Goal: Task Accomplishment & Management: Complete application form

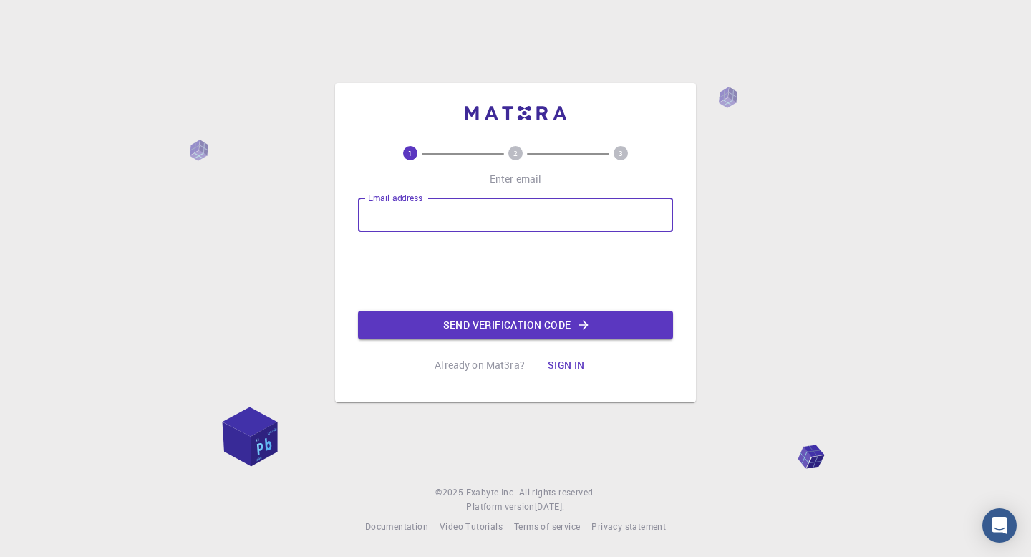
click at [428, 211] on input "Email address" at bounding box center [515, 215] width 315 height 34
type input "ondrej.vtipil@gmail.com"
click at [469, 321] on button "Send verification code" at bounding box center [515, 325] width 315 height 29
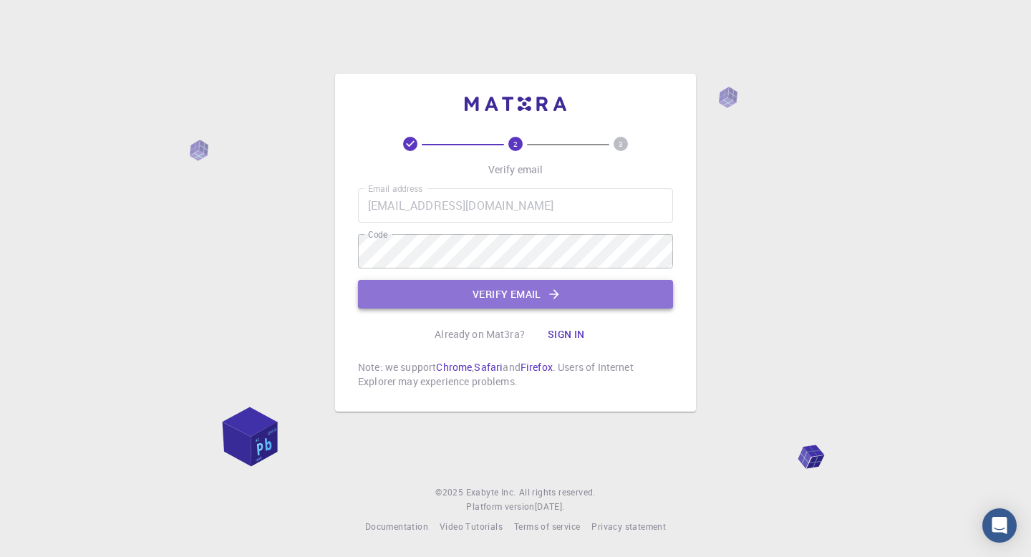
click at [468, 295] on button "Verify email" at bounding box center [515, 294] width 315 height 29
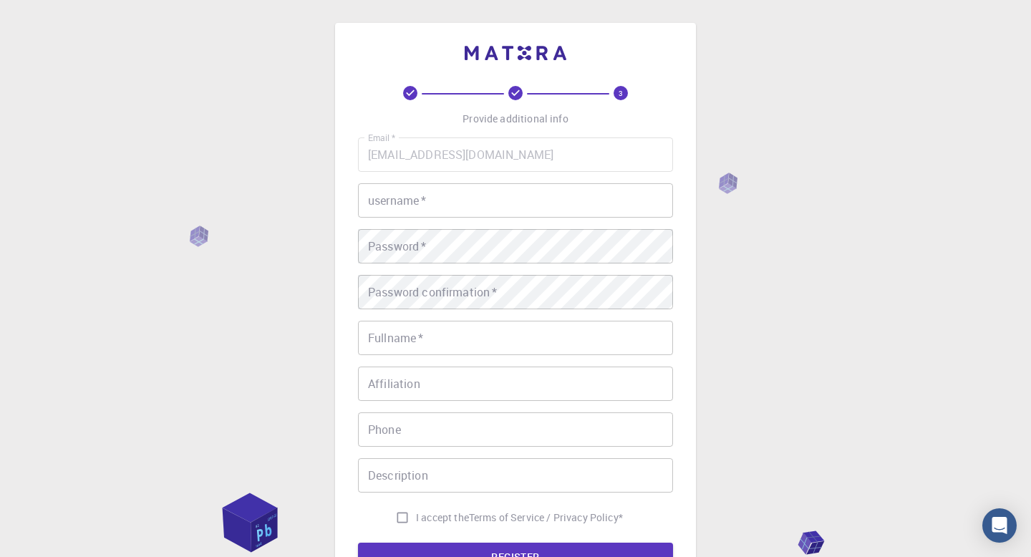
click at [597, 206] on input "username   *" at bounding box center [515, 200] width 315 height 34
click at [838, 254] on div "3 Provide additional info Email   * ondrej.vtipil@gmail.com Email   * username …" at bounding box center [515, 364] width 1031 height 729
click at [521, 198] on input "username   *" at bounding box center [515, 200] width 315 height 34
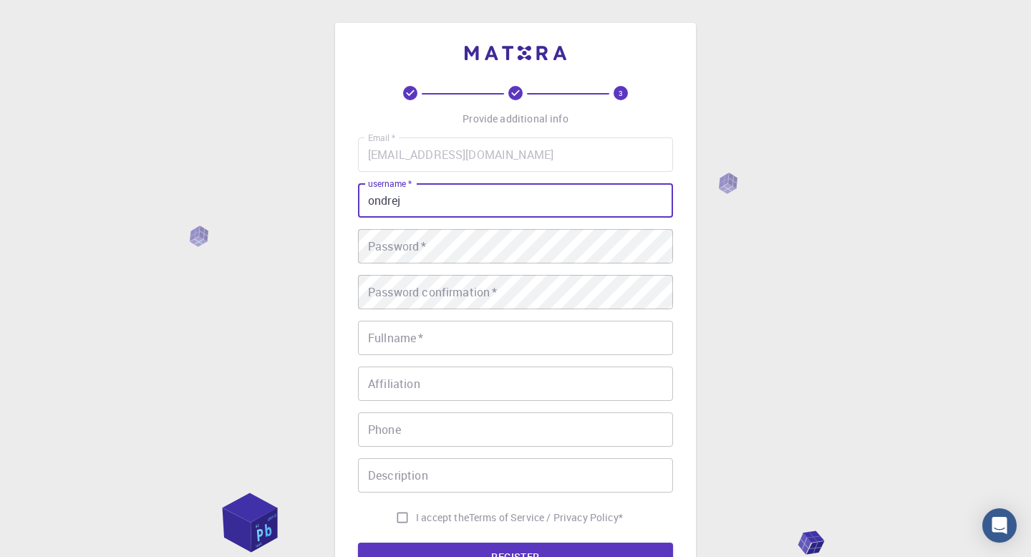
type input "ondrej"
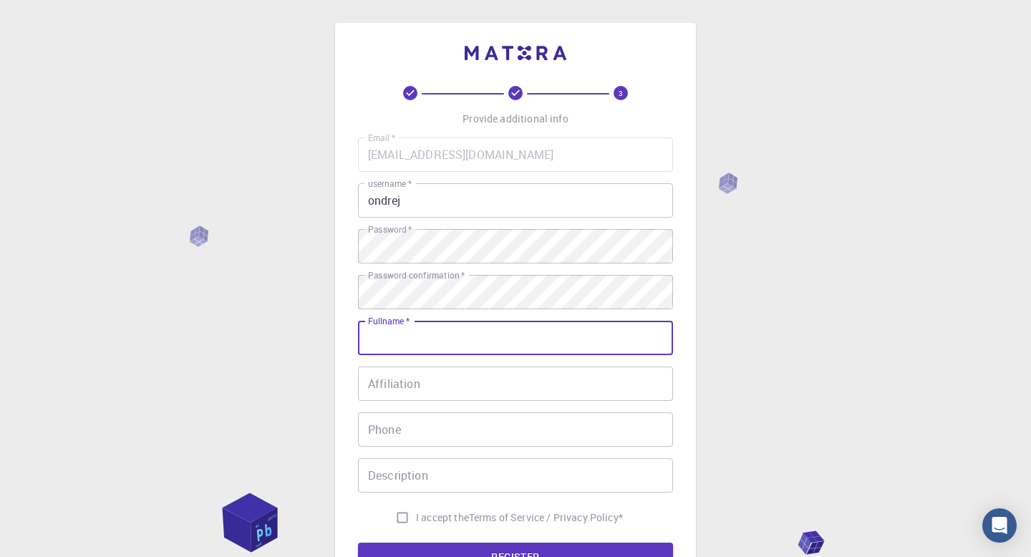
click at [477, 342] on input "Fullname   *" at bounding box center [515, 338] width 315 height 34
type input "[PERSON_NAME]"
type input "602490679"
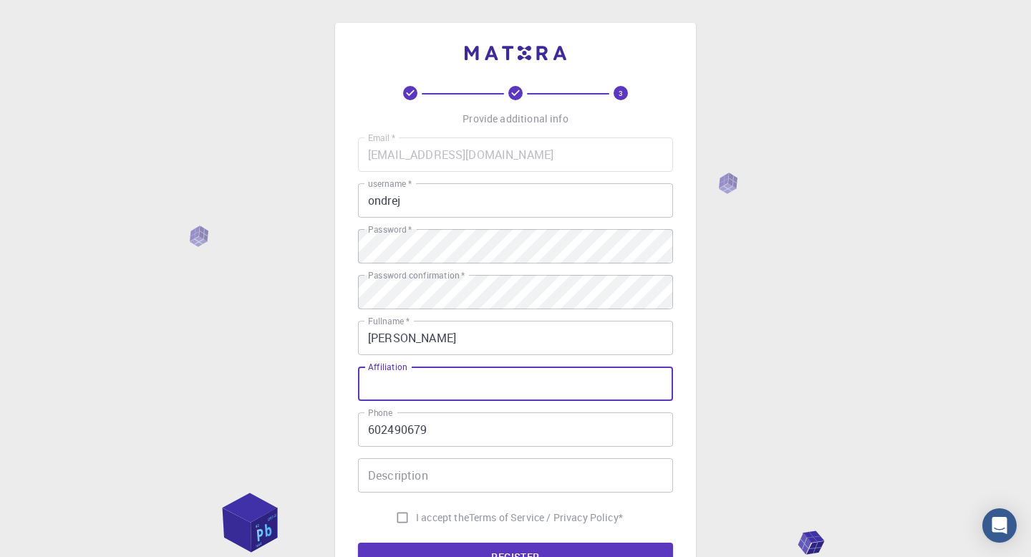
click at [464, 385] on input "Affiliation" at bounding box center [515, 384] width 315 height 34
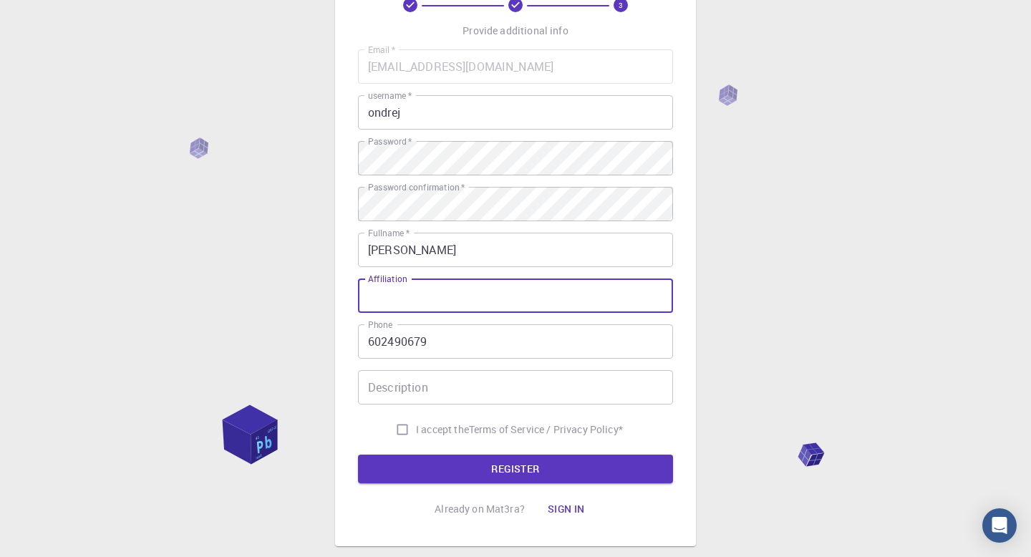
scroll to position [92, 0]
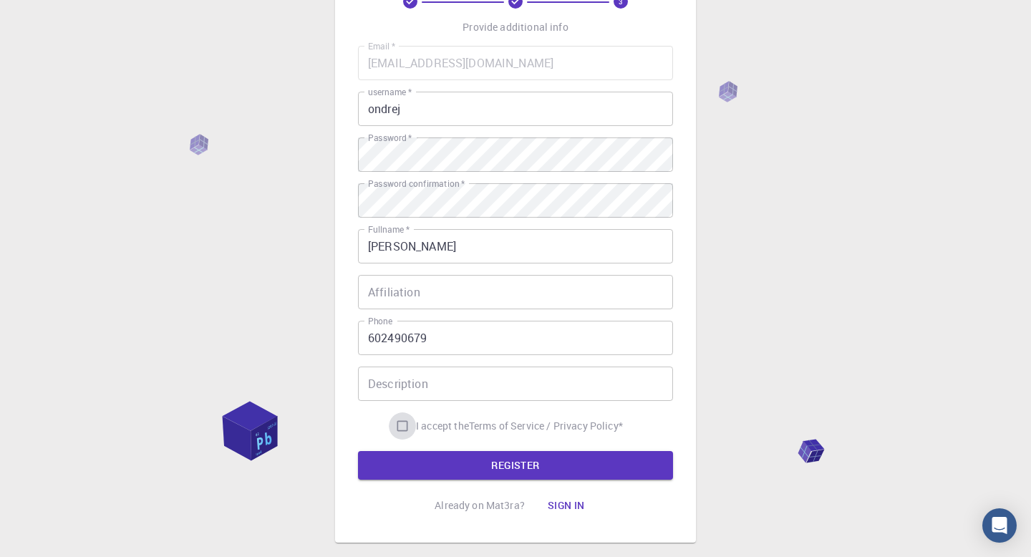
click at [397, 424] on input "I accept the Terms of Service / Privacy Policy *" at bounding box center [402, 426] width 27 height 27
checkbox input "true"
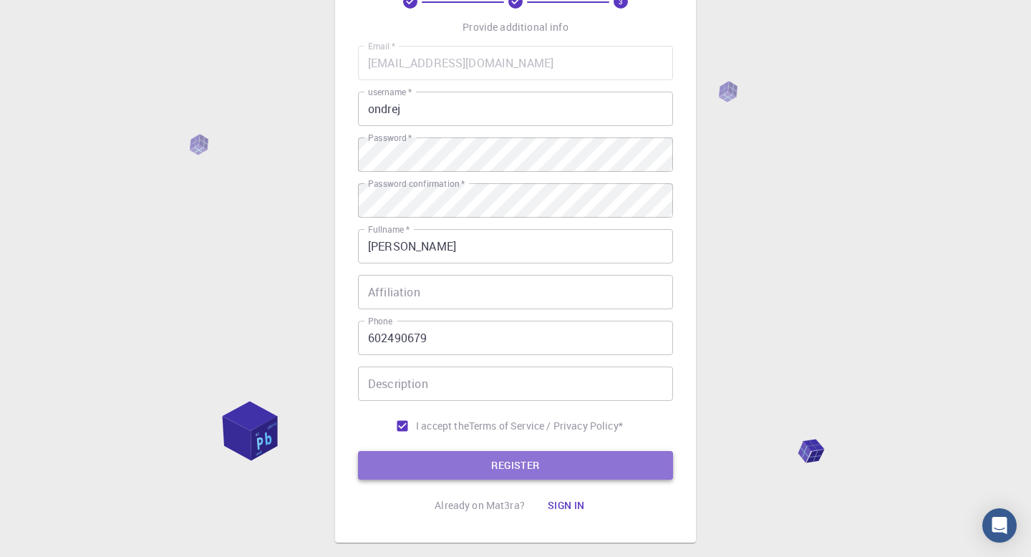
click at [436, 458] on button "REGISTER" at bounding box center [515, 465] width 315 height 29
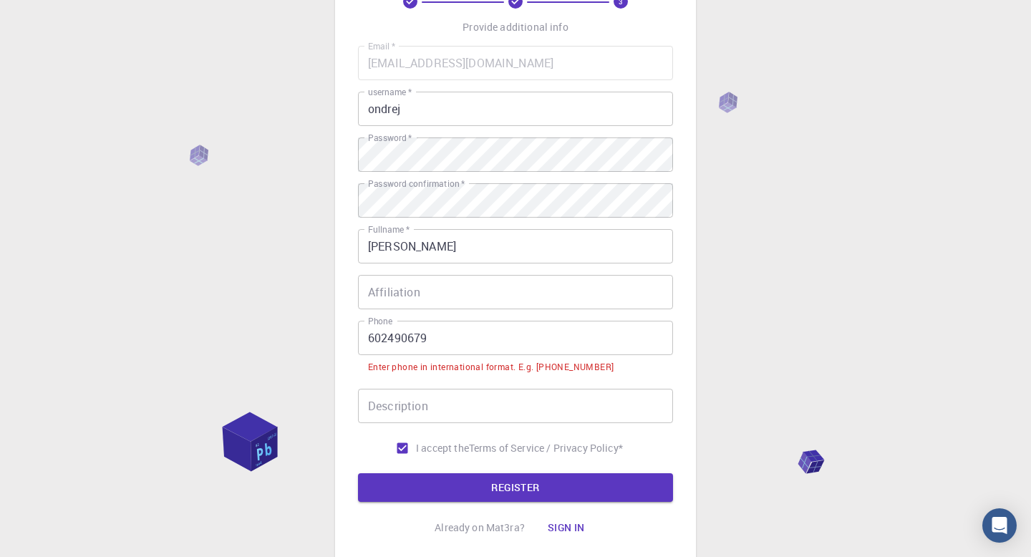
click at [369, 337] on input "602490679" at bounding box center [515, 338] width 315 height 34
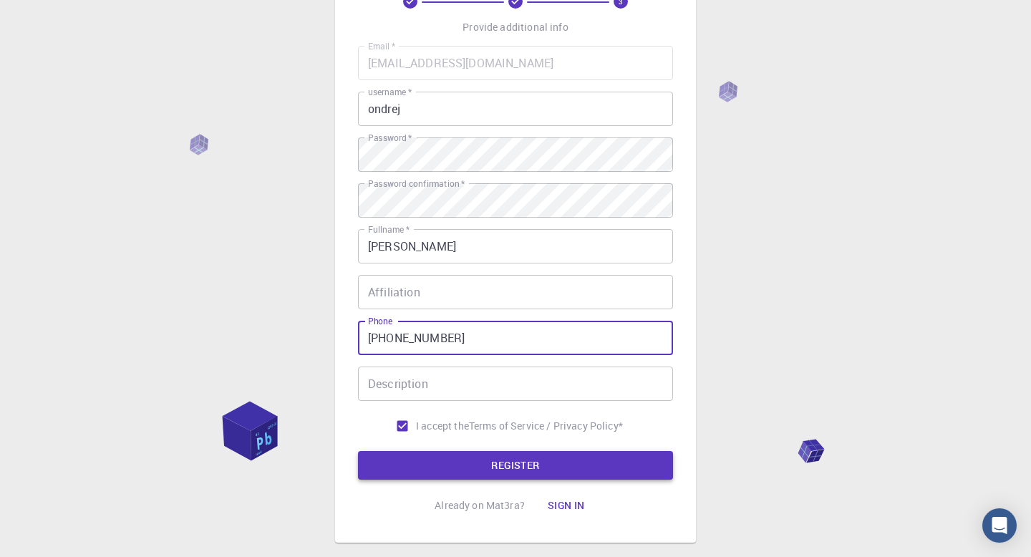
type input "+420602490679"
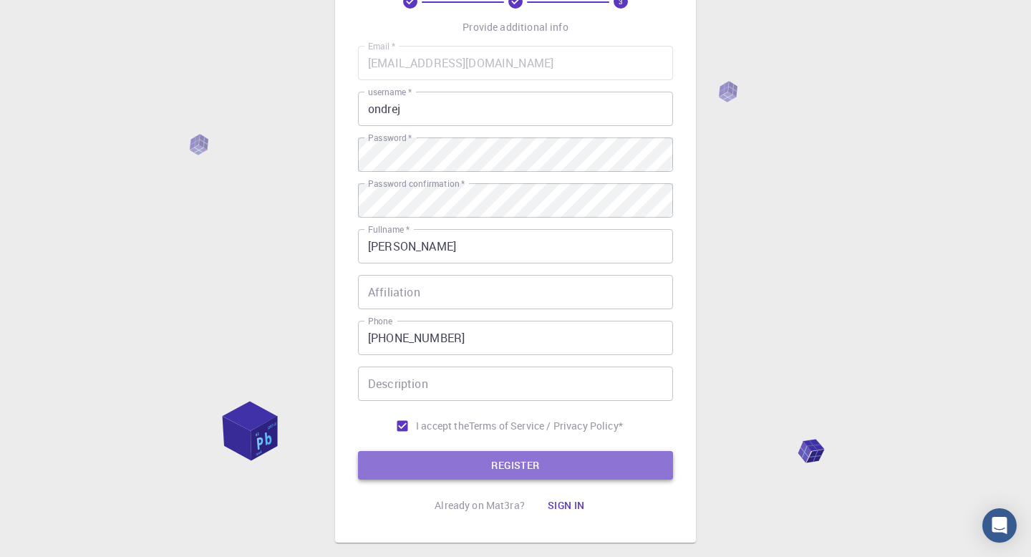
click at [462, 455] on button "REGISTER" at bounding box center [515, 465] width 315 height 29
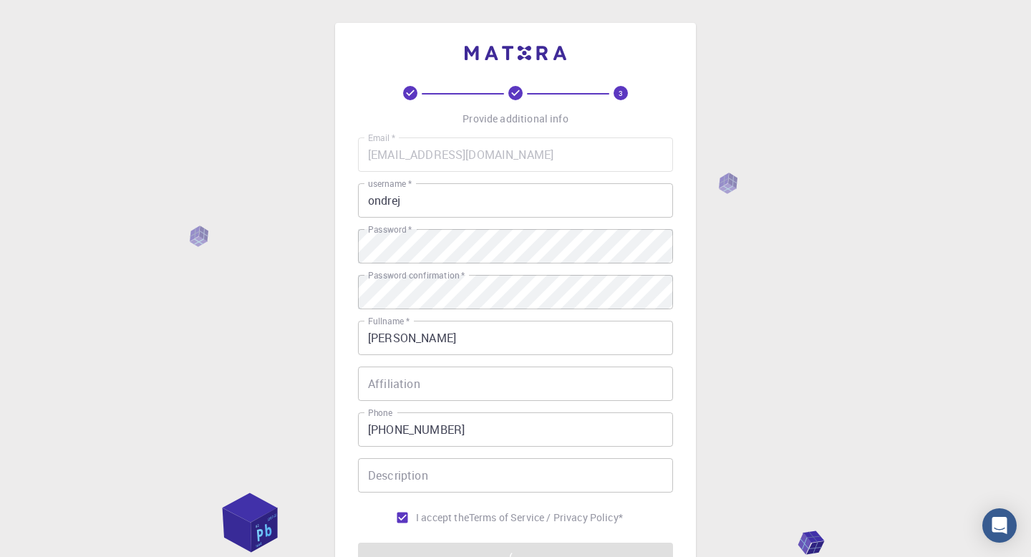
scroll to position [173, 0]
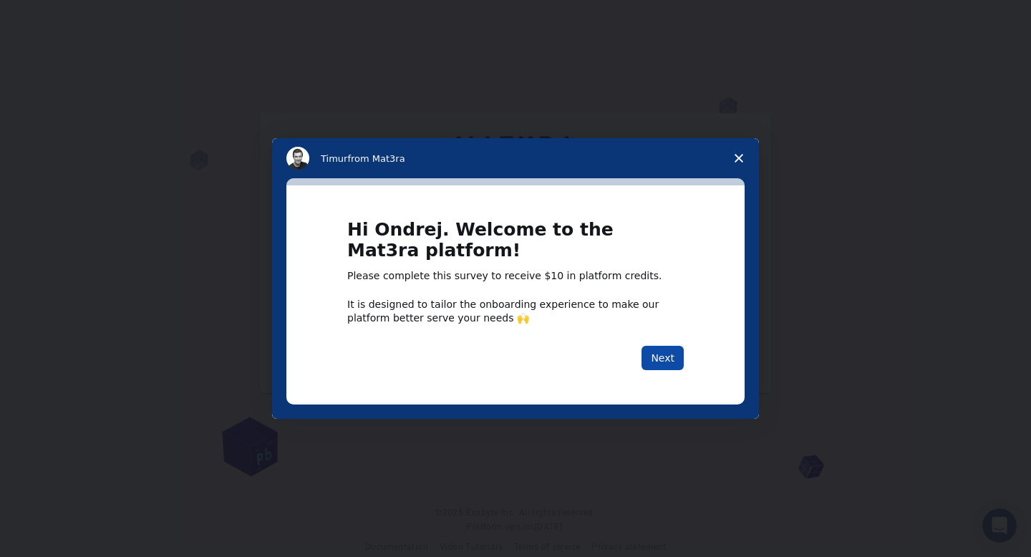
click at [654, 367] on button "Next" at bounding box center [663, 358] width 42 height 24
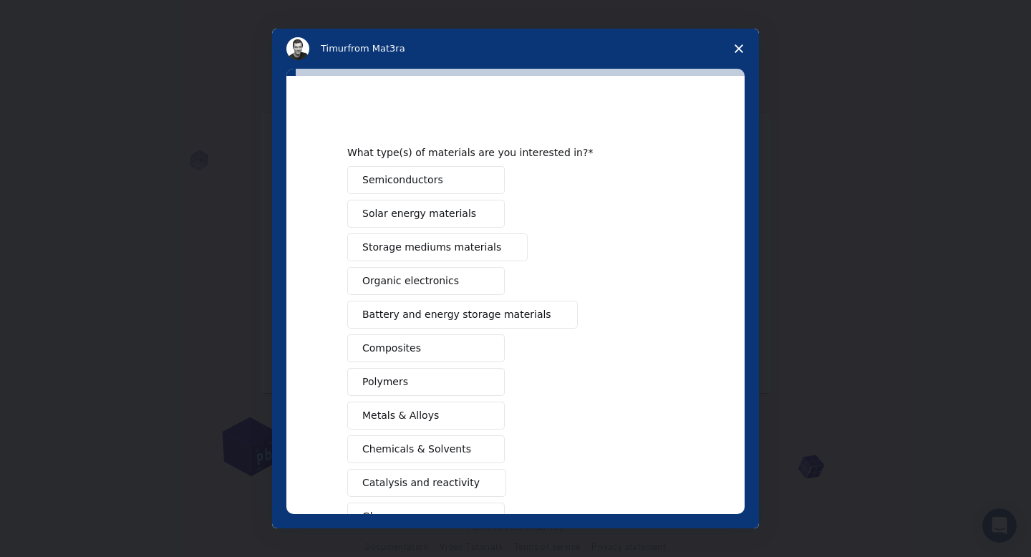
click at [437, 218] on span "Solar energy materials" at bounding box center [419, 213] width 114 height 15
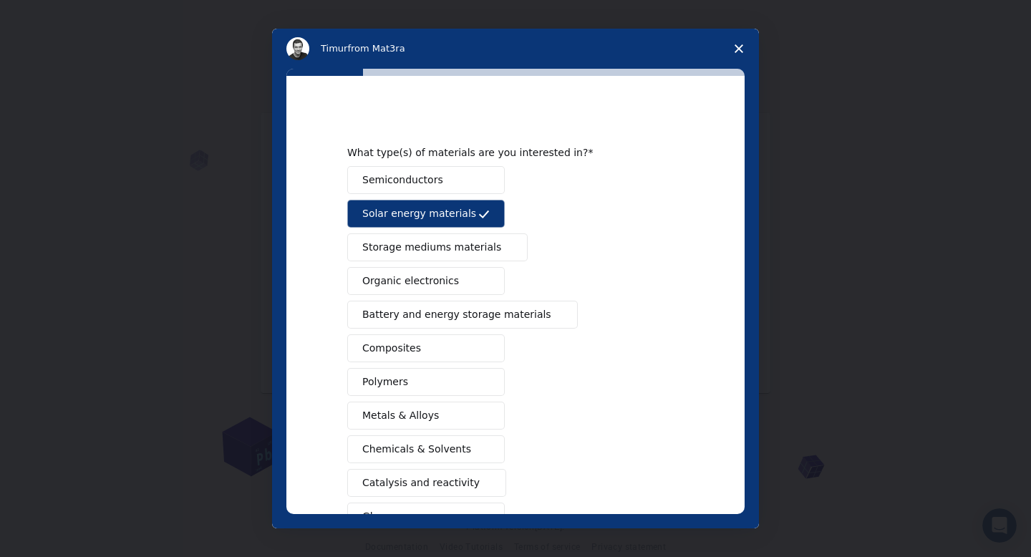
click at [458, 317] on span "Battery and energy storage materials" at bounding box center [456, 314] width 189 height 15
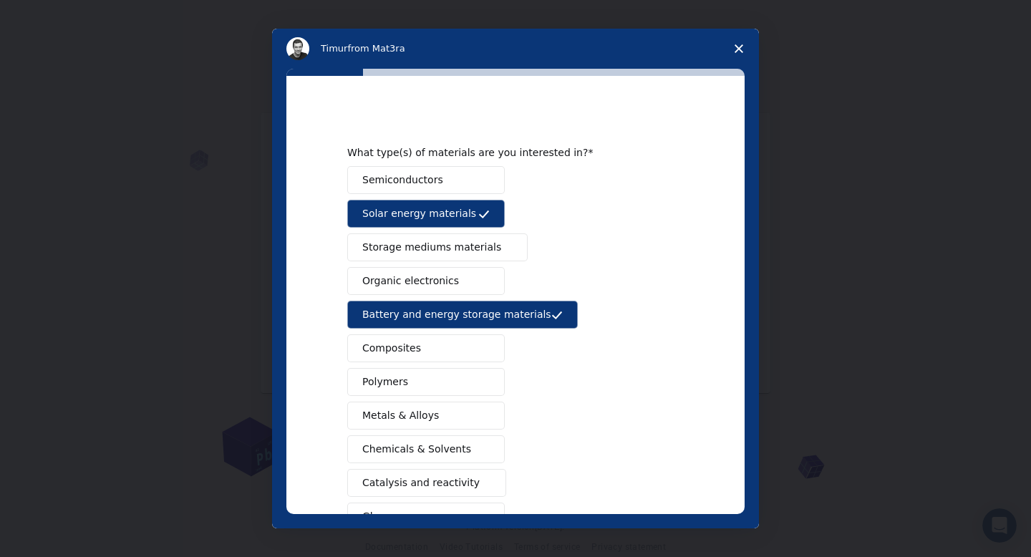
scroll to position [134, 0]
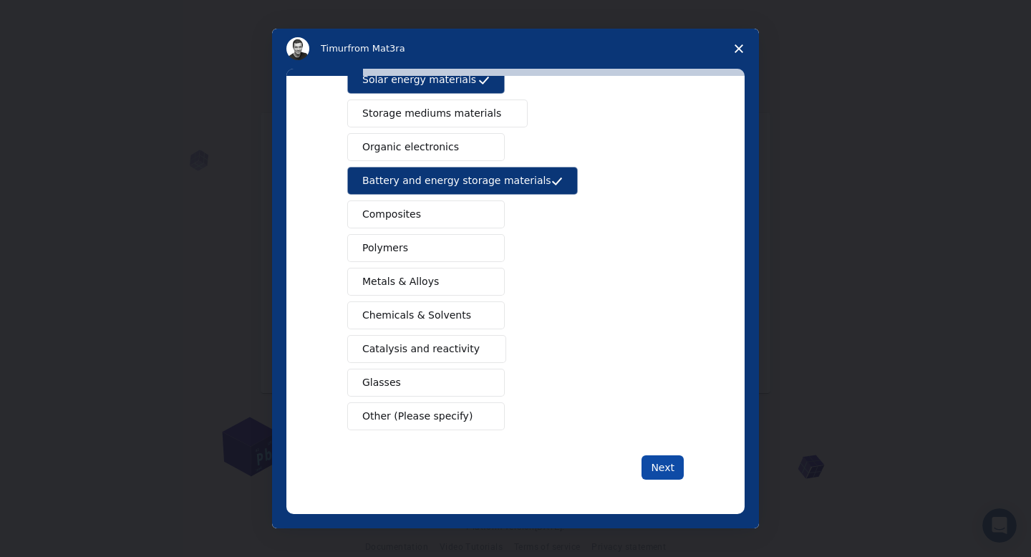
click at [672, 470] on button "Next" at bounding box center [663, 467] width 42 height 24
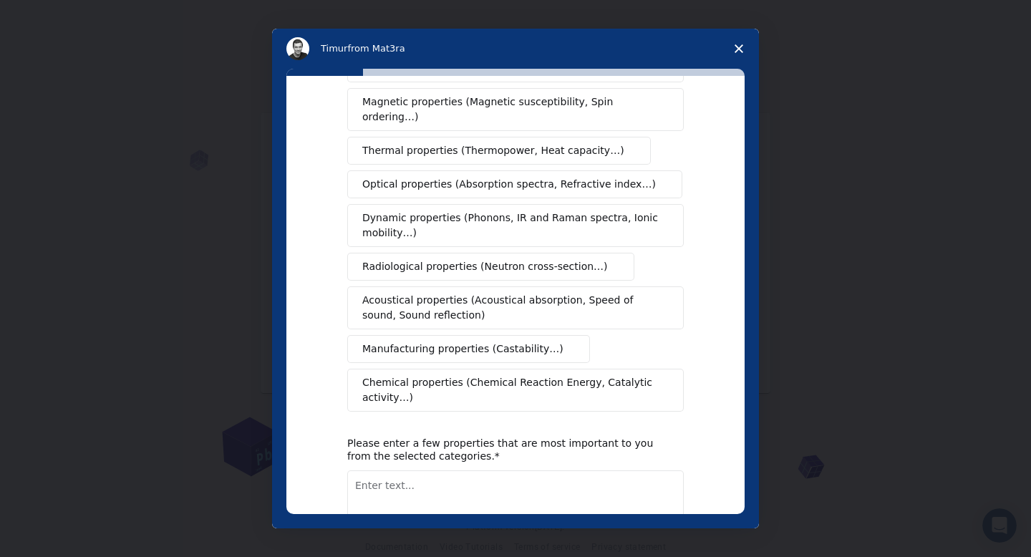
scroll to position [223, 0]
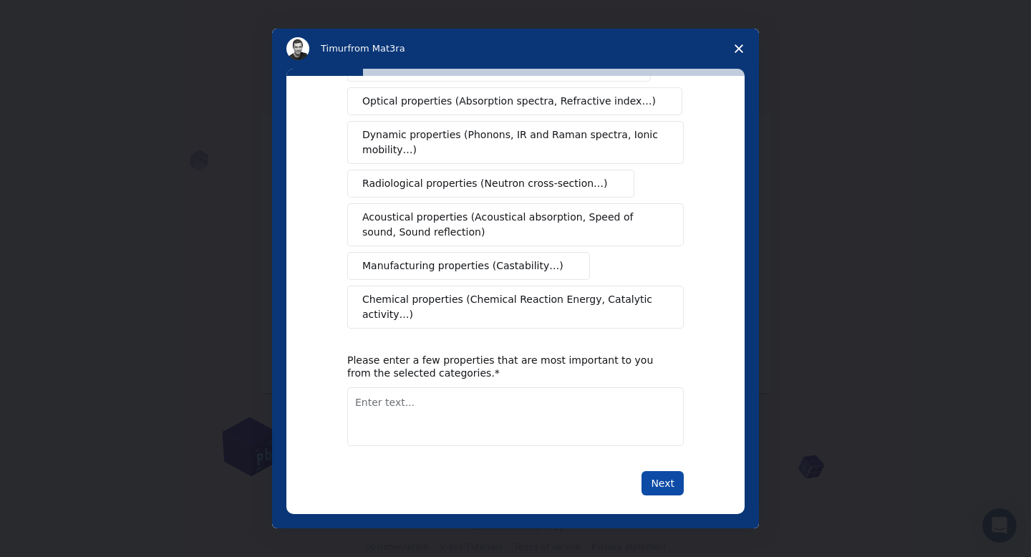
click at [667, 471] on button "Next" at bounding box center [663, 483] width 42 height 24
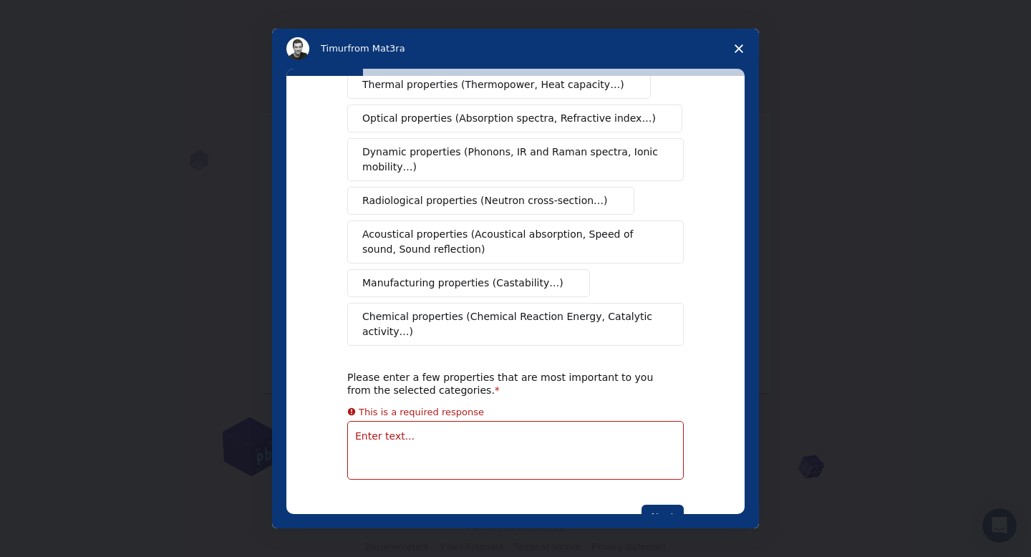
scroll to position [39, 0]
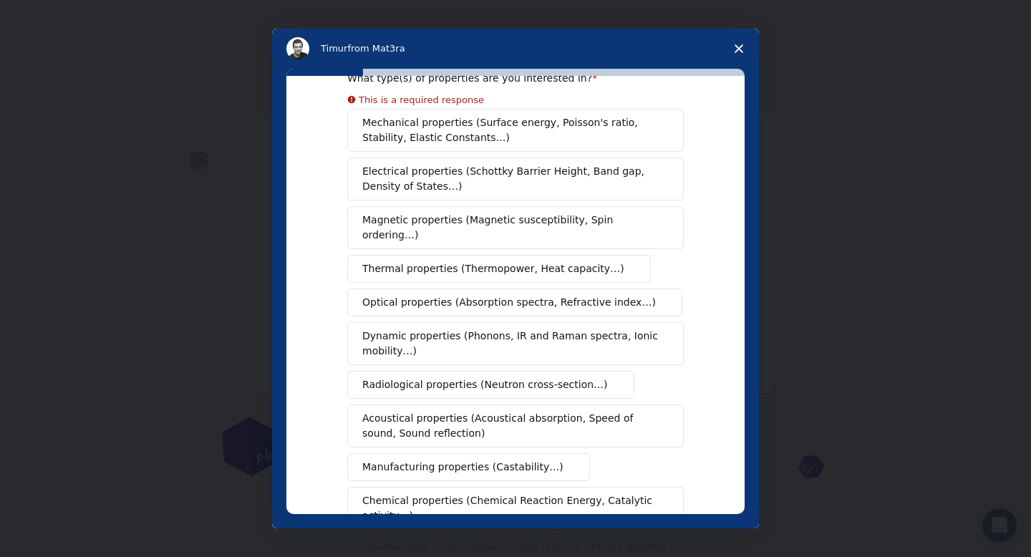
click at [666, 468] on div "Mechanical properties (Surface energy, Poisson's ratio, Stability, Elastic Cons…" at bounding box center [515, 319] width 337 height 421
click at [450, 124] on span "Mechanical properties (Surface energy, Poisson's ratio, Stability, Elastic Cons…" at bounding box center [511, 130] width 299 height 30
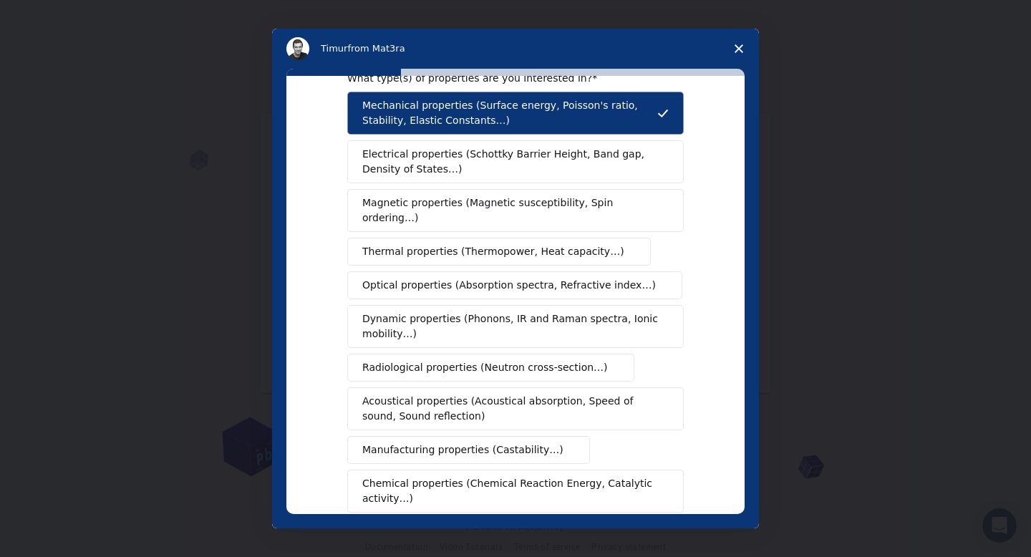
scroll to position [240, 0]
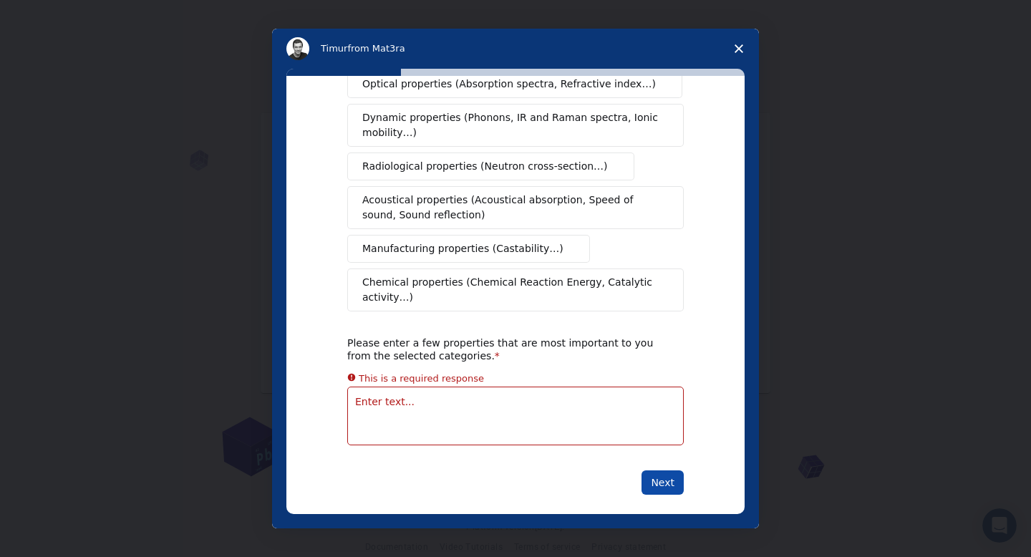
click at [657, 471] on button "Next" at bounding box center [663, 483] width 42 height 24
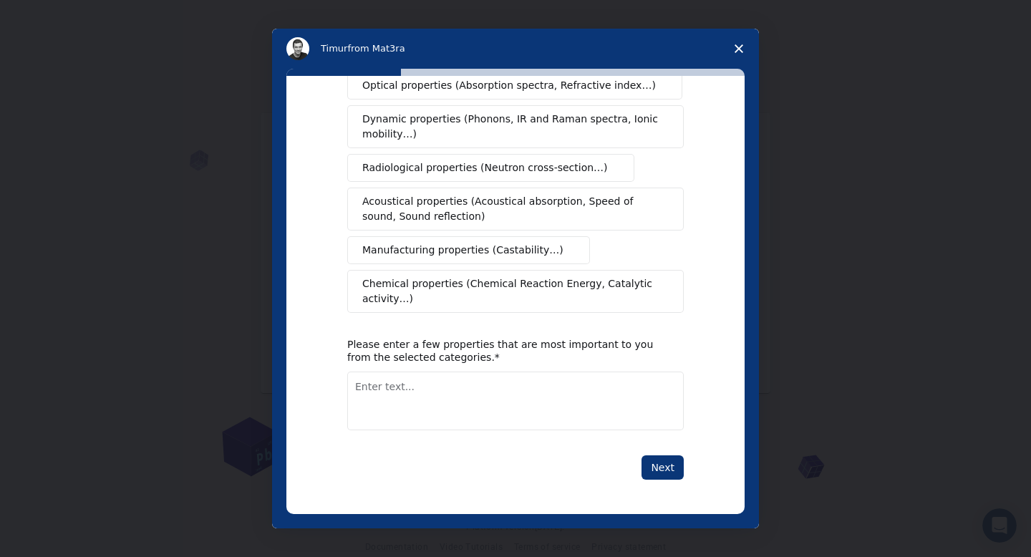
click at [563, 412] on textarea "Enter text..." at bounding box center [515, 401] width 337 height 59
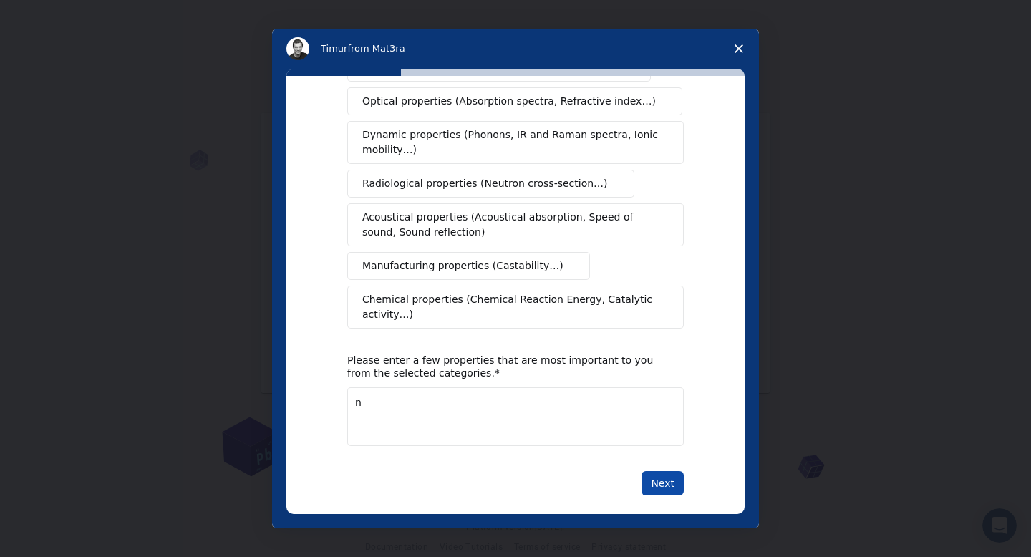
type textarea "n"
click at [655, 479] on button "Next" at bounding box center [663, 483] width 42 height 24
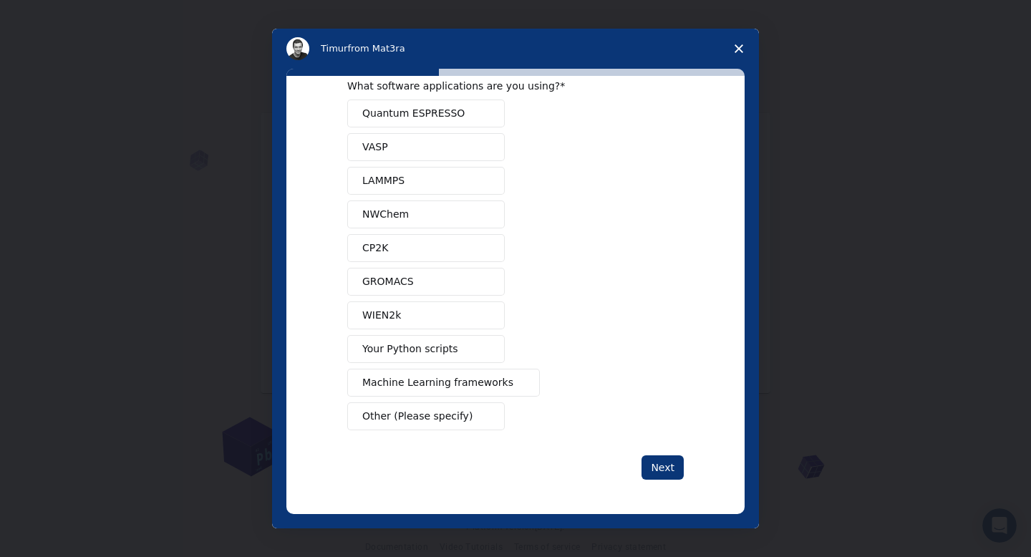
scroll to position [31, 0]
click at [387, 154] on button "VASP" at bounding box center [426, 147] width 158 height 28
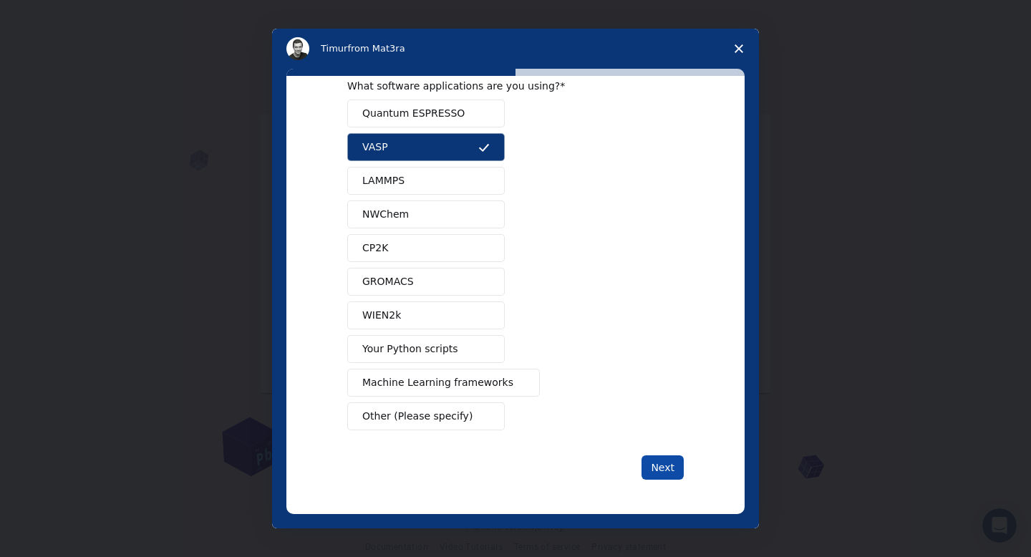
click at [658, 478] on button "Next" at bounding box center [663, 467] width 42 height 24
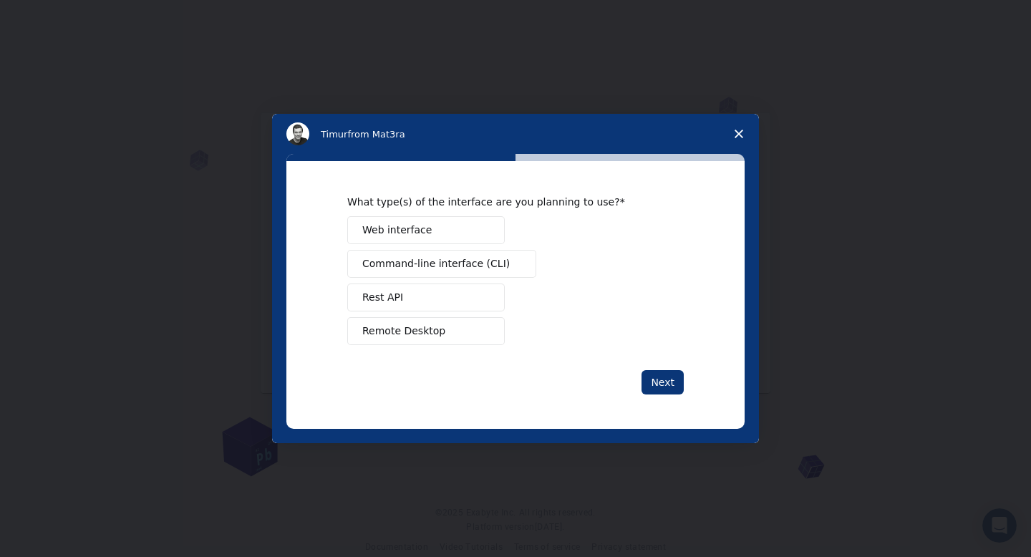
click at [652, 458] on div "Intercom messenger" at bounding box center [515, 278] width 1031 height 557
click at [656, 397] on div "What type(s) of the interface are you planning to use? Web interface Command-li…" at bounding box center [515, 294] width 458 height 267
click at [660, 386] on button "Next" at bounding box center [663, 382] width 42 height 24
click at [400, 243] on button "Web interface" at bounding box center [426, 230] width 158 height 28
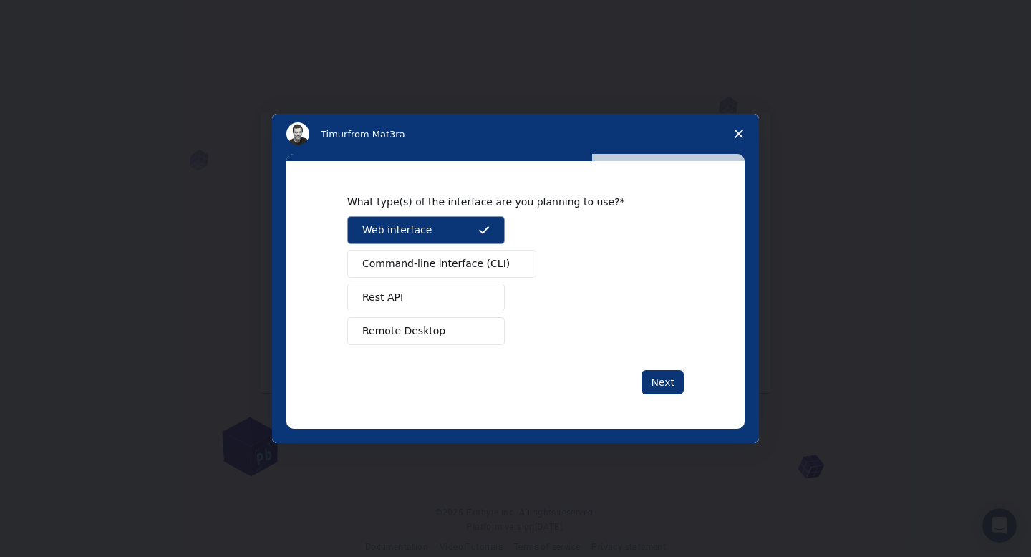
click at [411, 269] on span "Command-line interface (CLI)" at bounding box center [436, 263] width 148 height 15
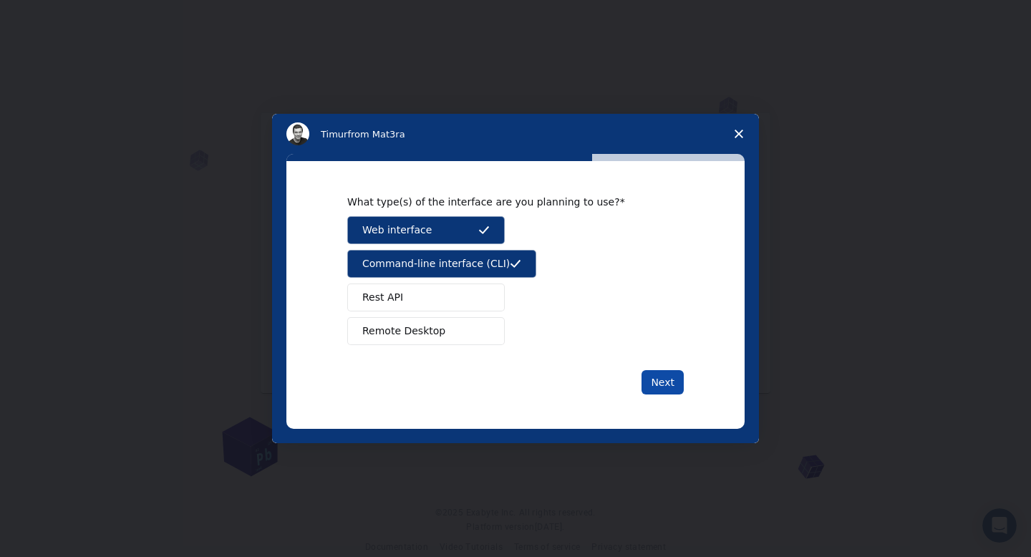
click at [650, 385] on button "Next" at bounding box center [663, 382] width 42 height 24
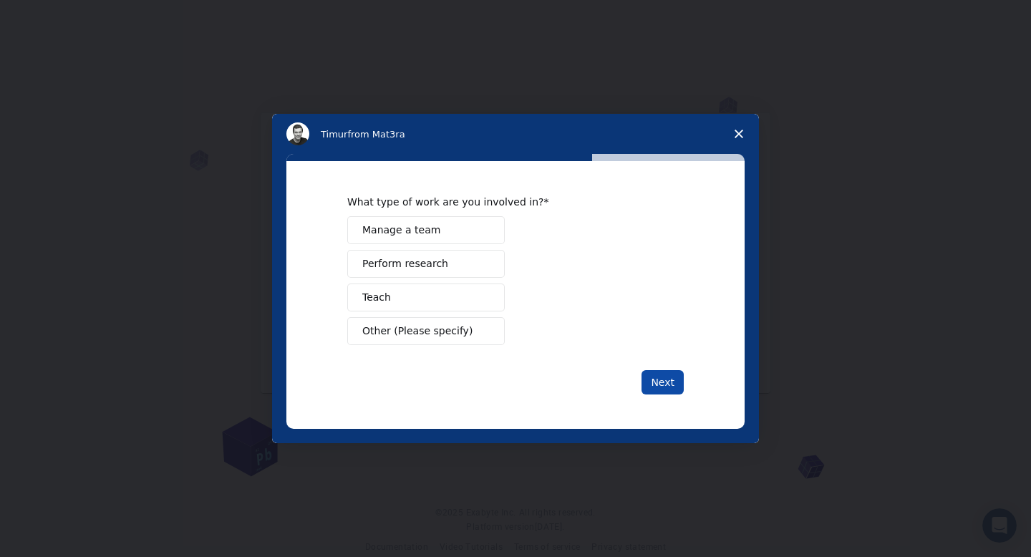
click at [672, 385] on button "Next" at bounding box center [663, 382] width 42 height 24
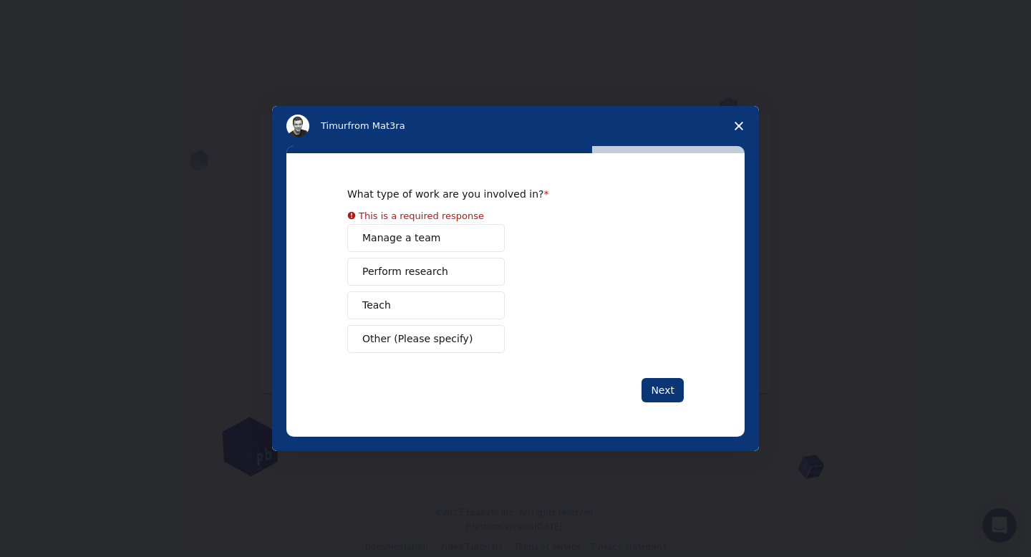
click at [738, 130] on span "Close survey" at bounding box center [739, 126] width 40 height 40
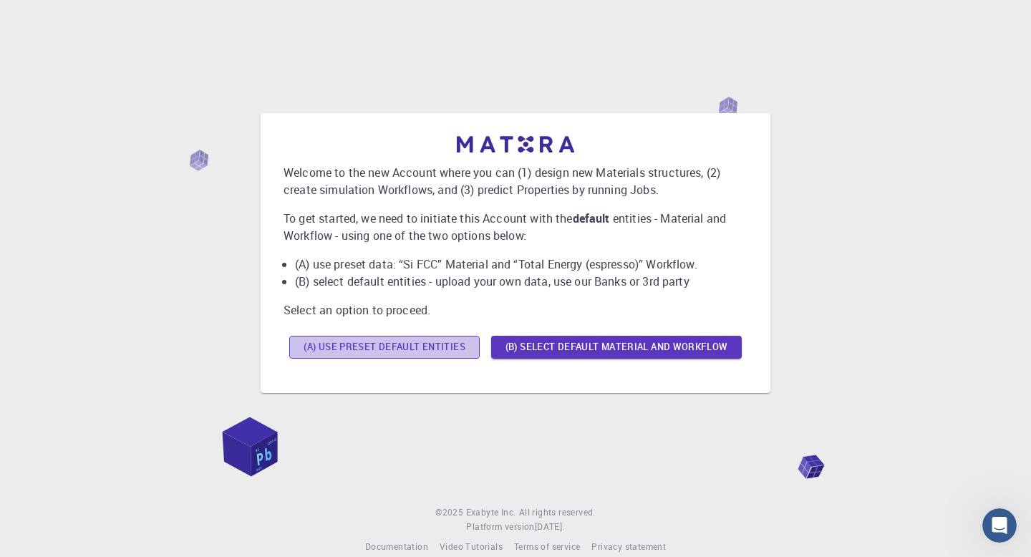
click at [423, 348] on button "(A) Use preset default entities" at bounding box center [384, 347] width 190 height 23
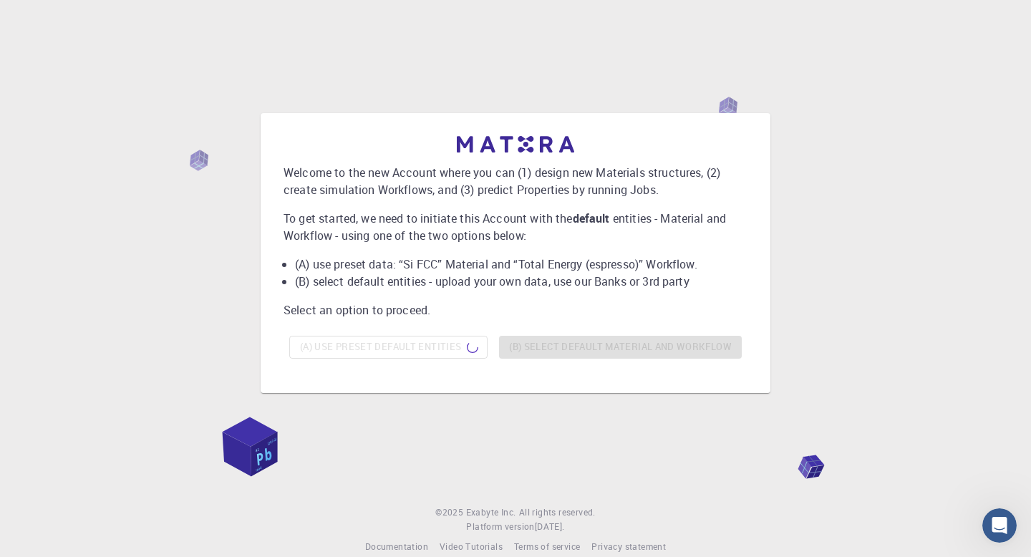
click at [522, 71] on div "Welcome to the new Account where you can (1) design new Materials structures, (…" at bounding box center [515, 252] width 997 height 425
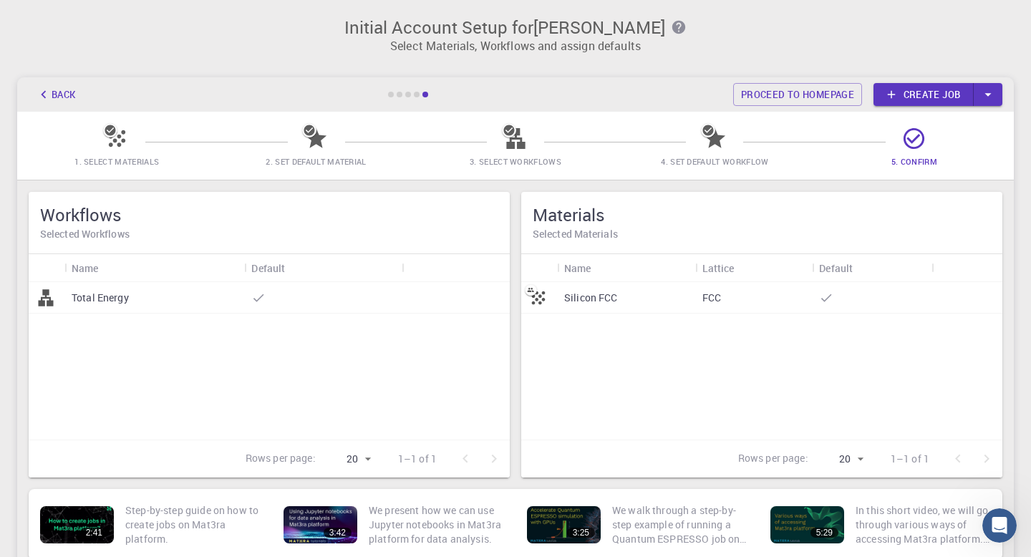
scroll to position [1, 0]
click at [598, 344] on div "Silicon FCC FCC" at bounding box center [761, 360] width 481 height 158
click at [312, 359] on div "Total Energy" at bounding box center [269, 360] width 481 height 158
click at [923, 99] on link "Create job" at bounding box center [924, 93] width 100 height 23
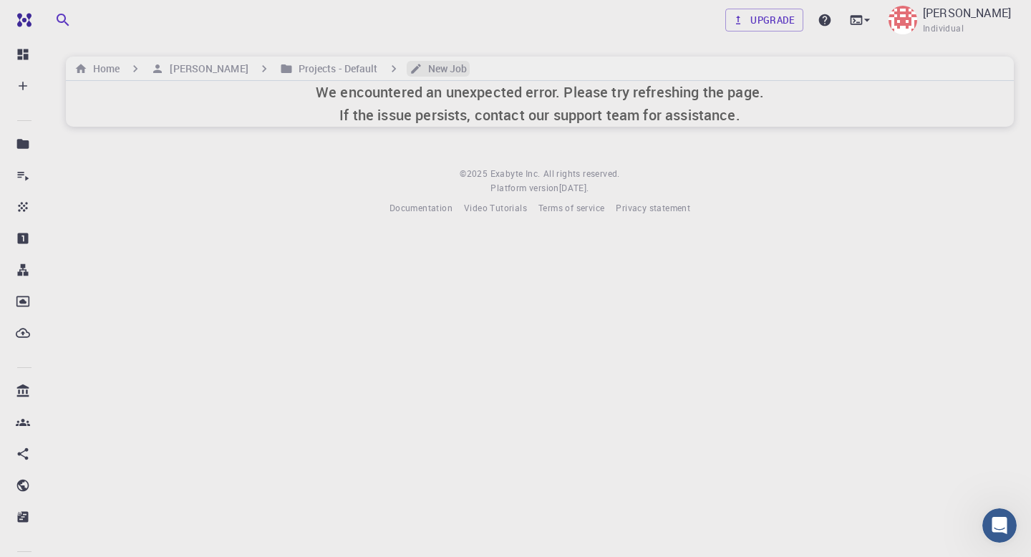
click at [423, 65] on h6 "New Job" at bounding box center [445, 69] width 45 height 16
click at [416, 95] on h6 "We encountered an unexpected error. Please try refreshing the page. If the issu…" at bounding box center [540, 104] width 448 height 46
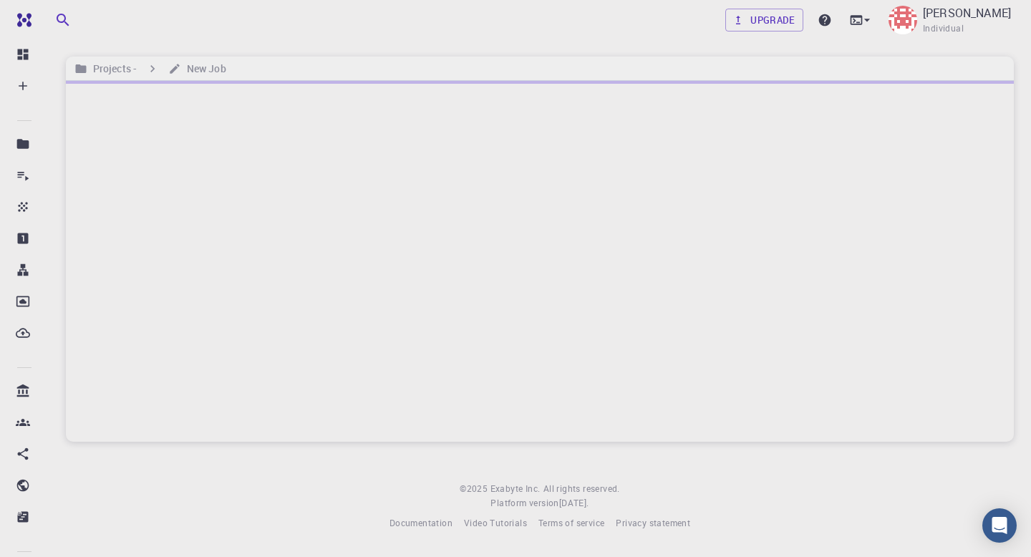
click at [345, 190] on div at bounding box center [540, 261] width 948 height 361
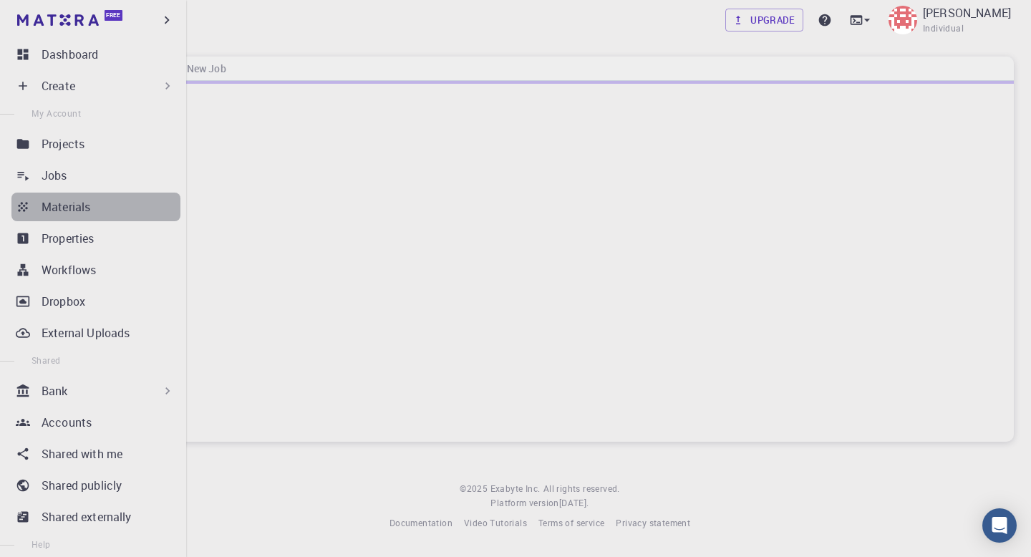
click at [48, 205] on p "Materials" at bounding box center [66, 206] width 49 height 17
